Goal: Book appointment/travel/reservation

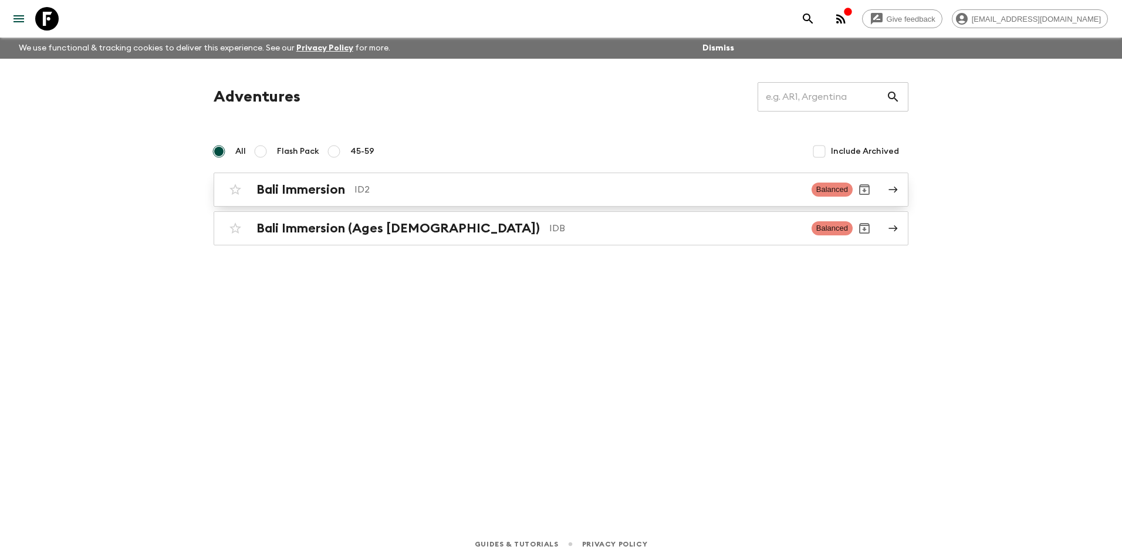
click at [320, 187] on h2 "Bali Immersion" at bounding box center [300, 189] width 89 height 15
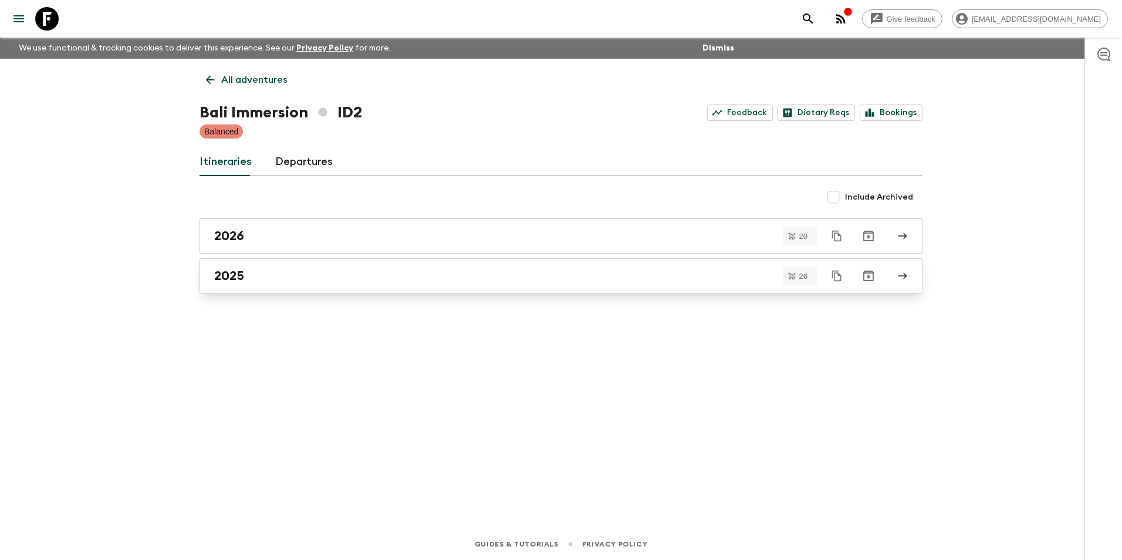
click at [236, 277] on h2 "2025" at bounding box center [229, 275] width 30 height 15
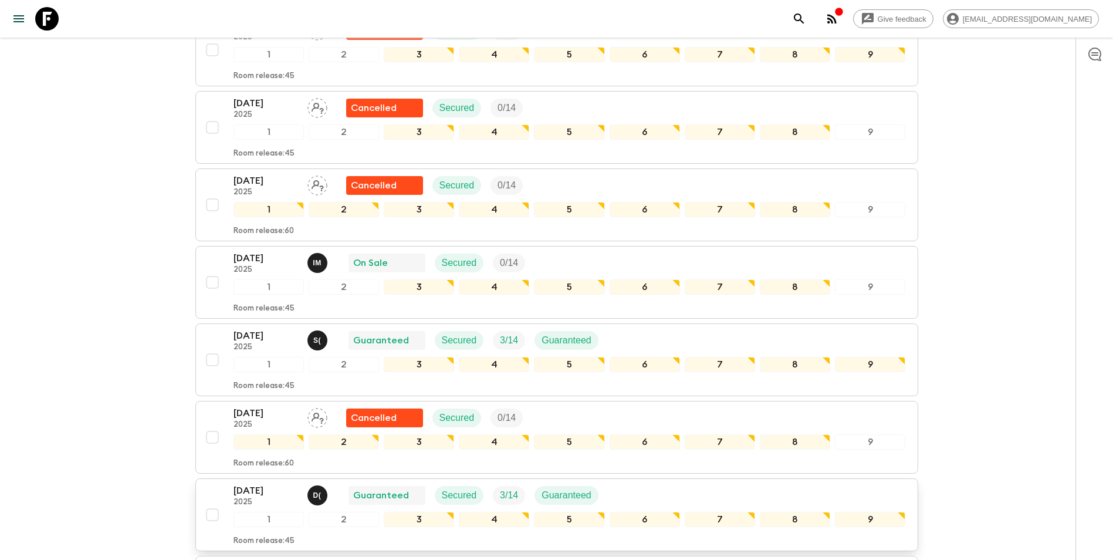
scroll to position [1395, 0]
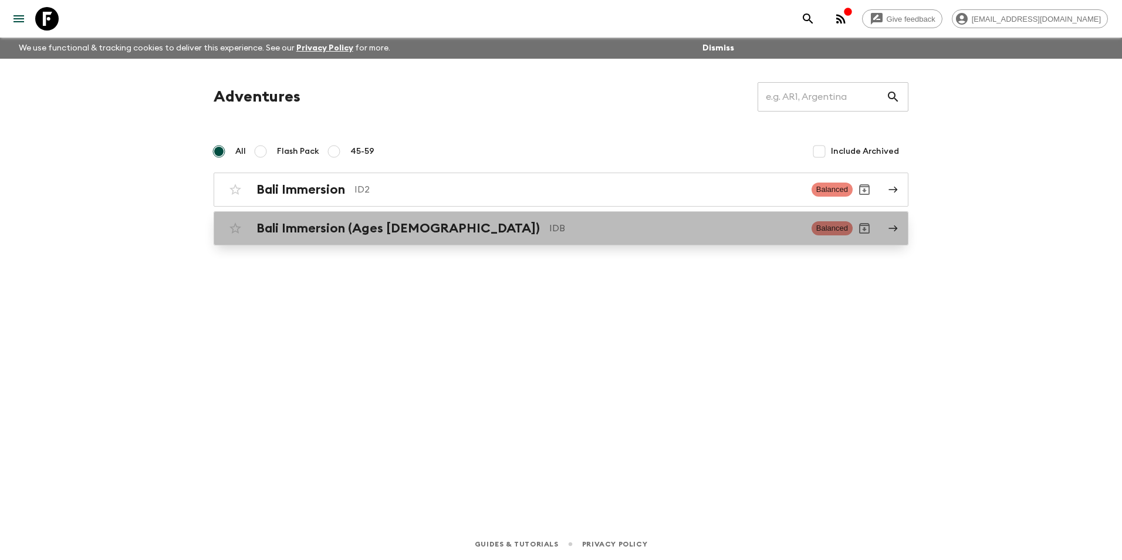
click at [295, 227] on h2 "Bali Immersion (Ages [DEMOGRAPHIC_DATA])" at bounding box center [397, 228] width 283 height 15
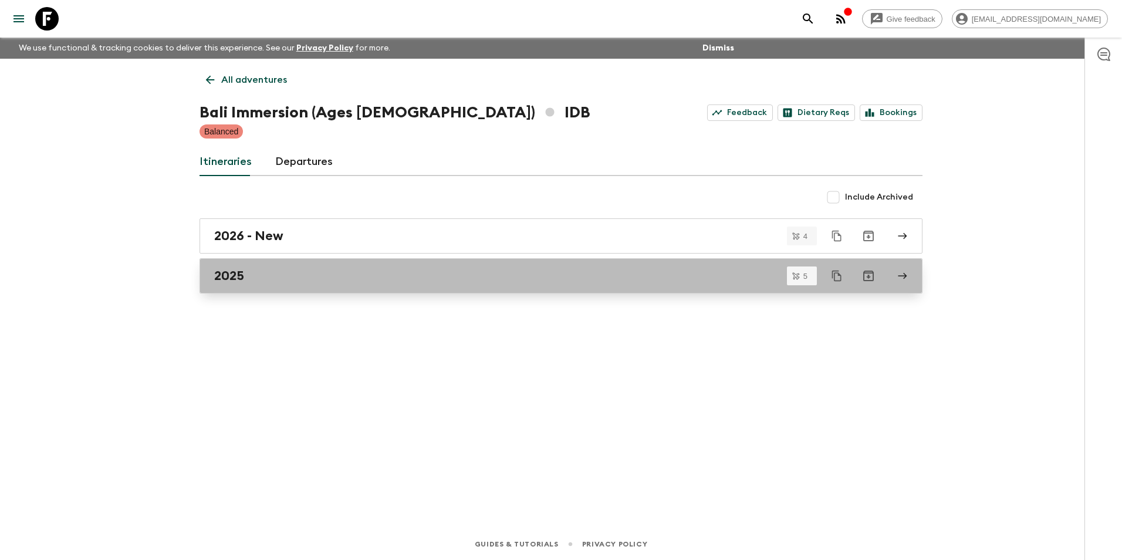
click at [236, 277] on h2 "2025" at bounding box center [229, 275] width 30 height 15
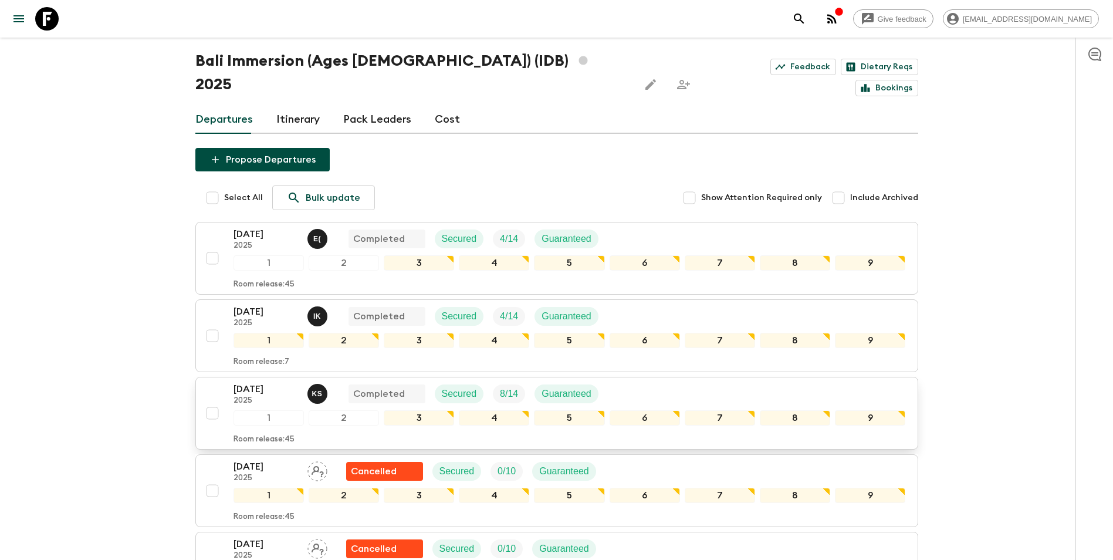
scroll to position [117, 0]
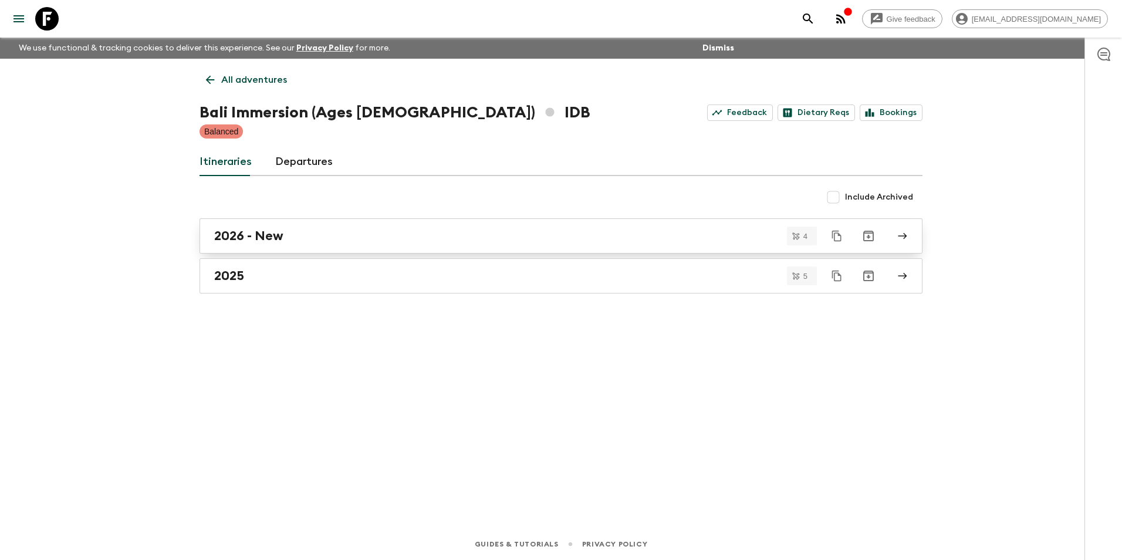
click at [237, 236] on h2 "2026 - New" at bounding box center [248, 235] width 69 height 15
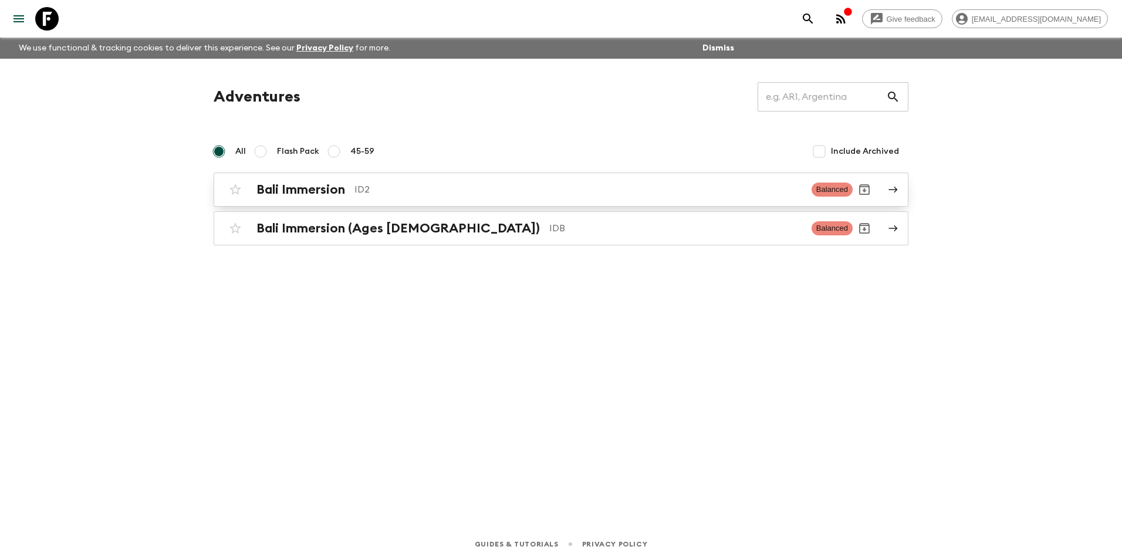
click at [273, 191] on h2 "Bali Immersion" at bounding box center [300, 189] width 89 height 15
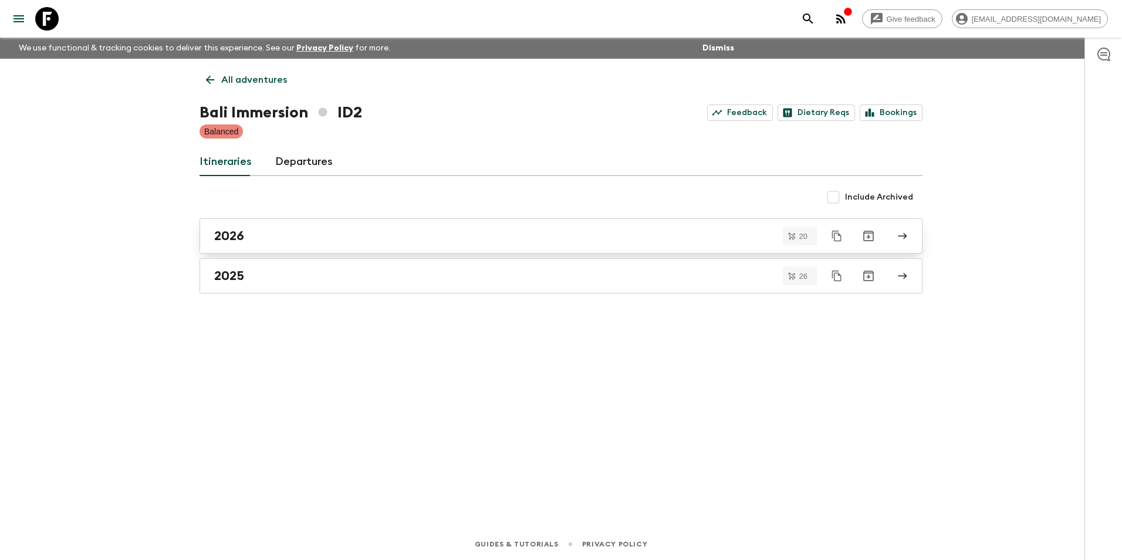
click at [233, 236] on h2 "2026" at bounding box center [229, 235] width 30 height 15
